Goal: Navigation & Orientation: Find specific page/section

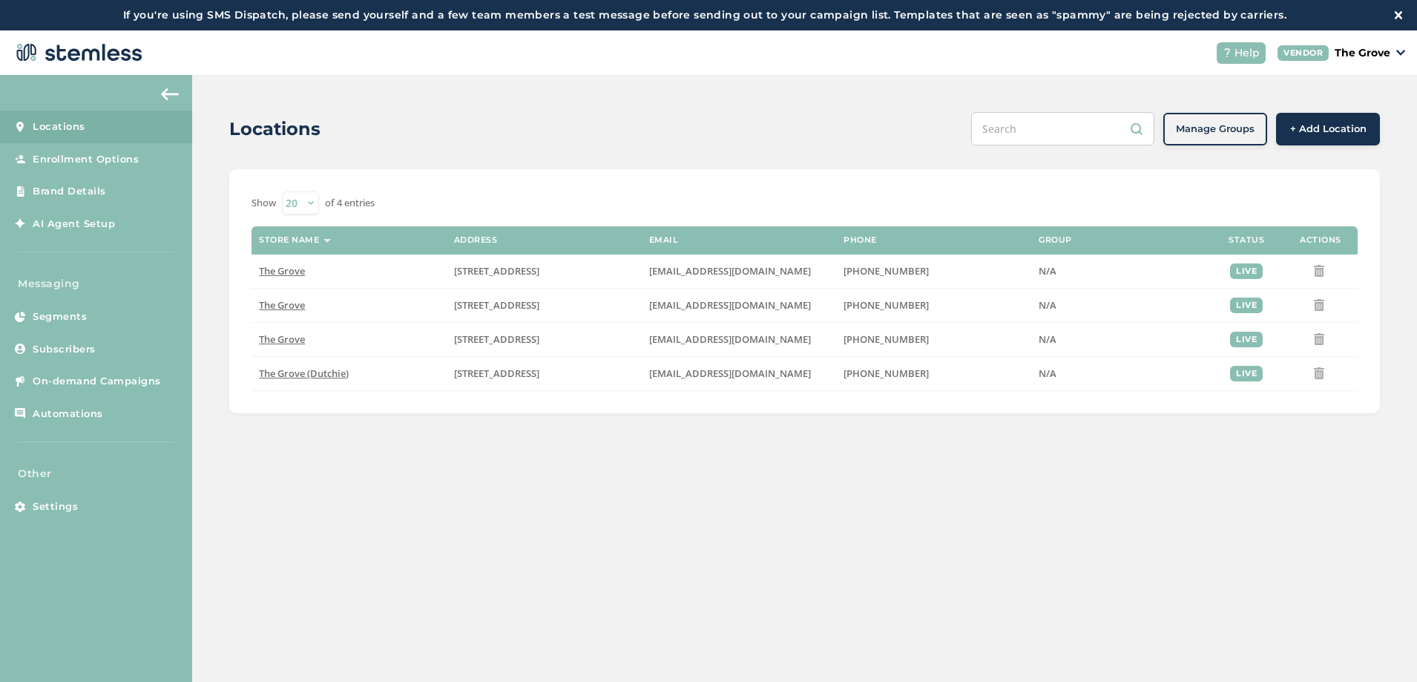
click at [209, 288] on div "Locations Manage Groups + Add Location Show 20 50 100 of 4 entries Store name A…" at bounding box center [804, 262] width 1225 height 375
click at [65, 237] on link "AI Agent Setup" at bounding box center [96, 224] width 192 height 33
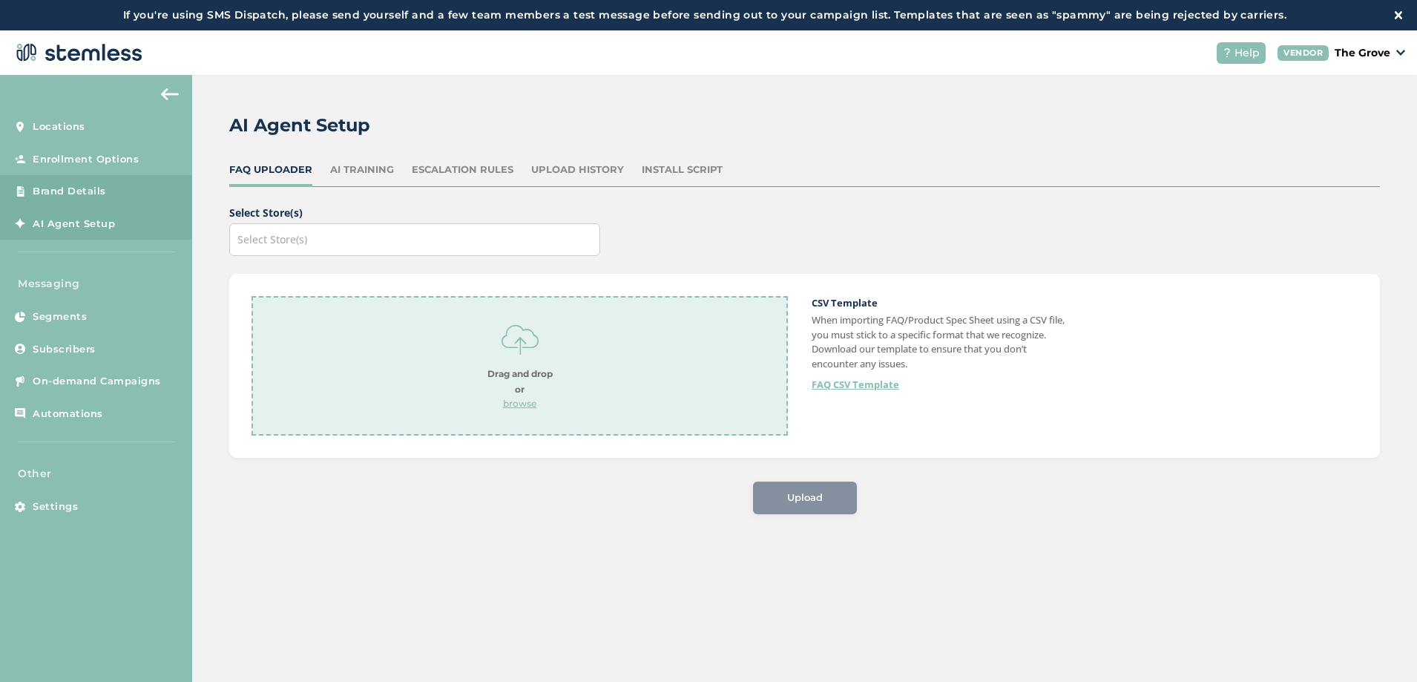
click at [142, 191] on link "Brand Details" at bounding box center [96, 191] width 192 height 33
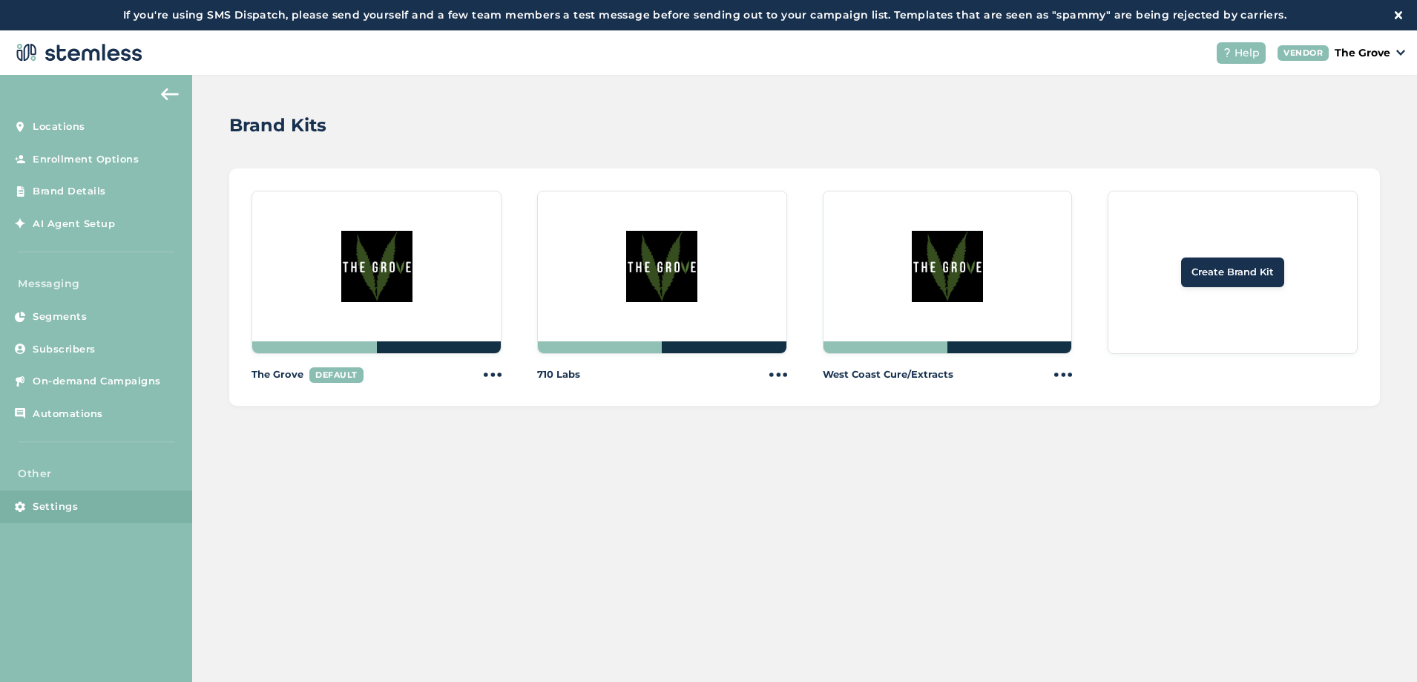
click at [89, 496] on link "Settings" at bounding box center [96, 506] width 192 height 33
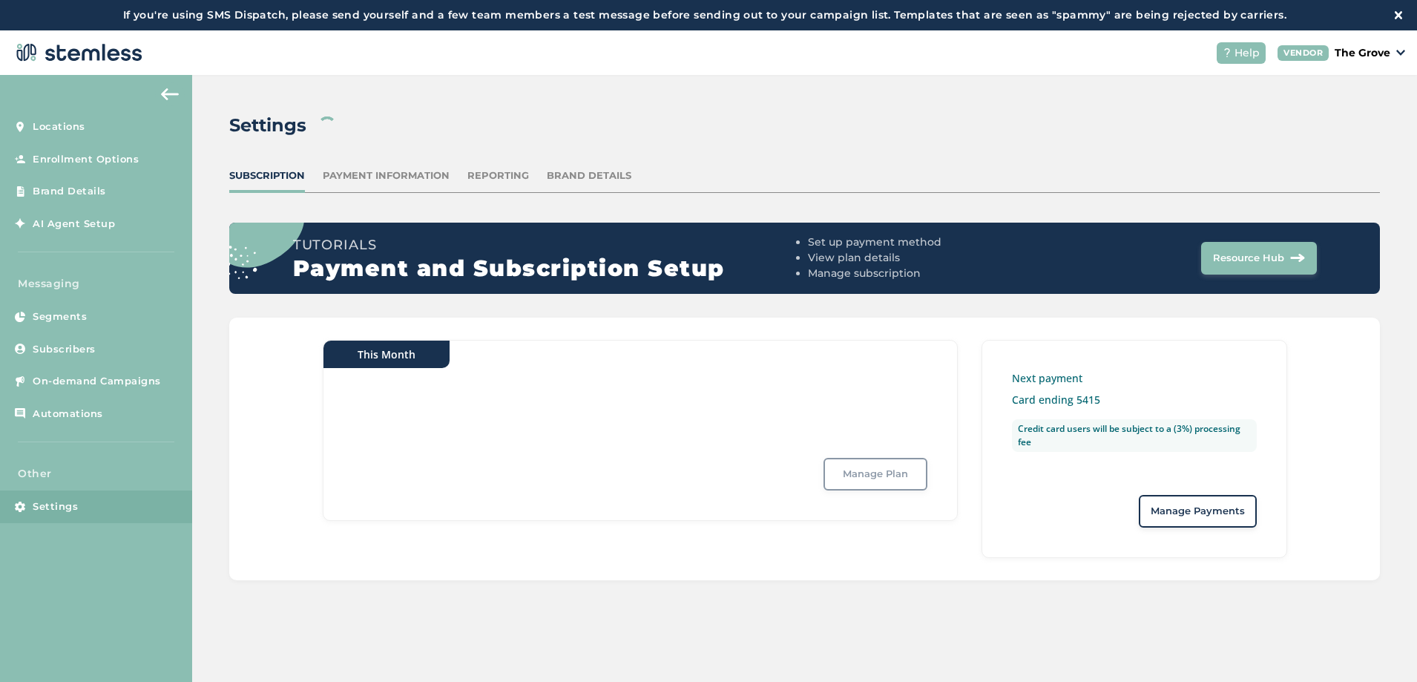
click at [598, 179] on div "Brand Details" at bounding box center [589, 175] width 85 height 15
